Goal: Find specific page/section: Find specific page/section

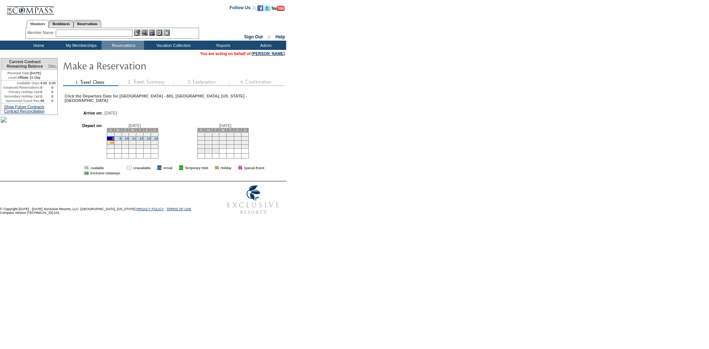
click at [114, 144] on link "15" at bounding box center [112, 143] width 4 height 4
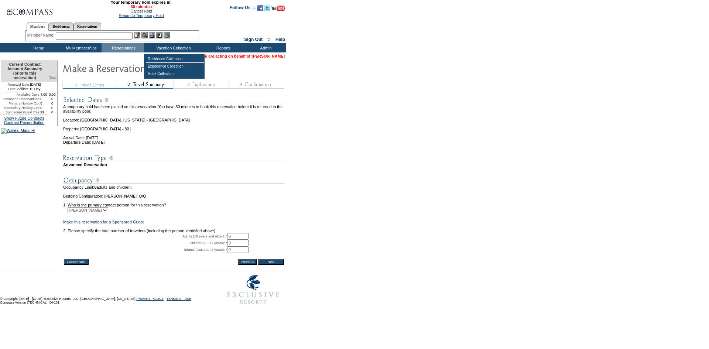
click at [283, 58] on link "[PERSON_NAME]" at bounding box center [268, 56] width 33 height 4
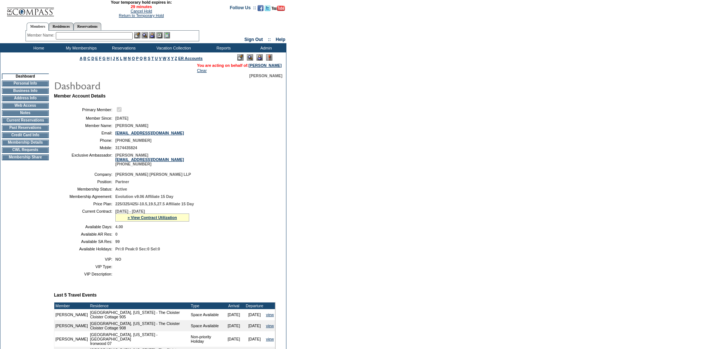
click at [14, 153] on td "CWL Requests" at bounding box center [25, 150] width 47 height 6
